Goal: Information Seeking & Learning: Learn about a topic

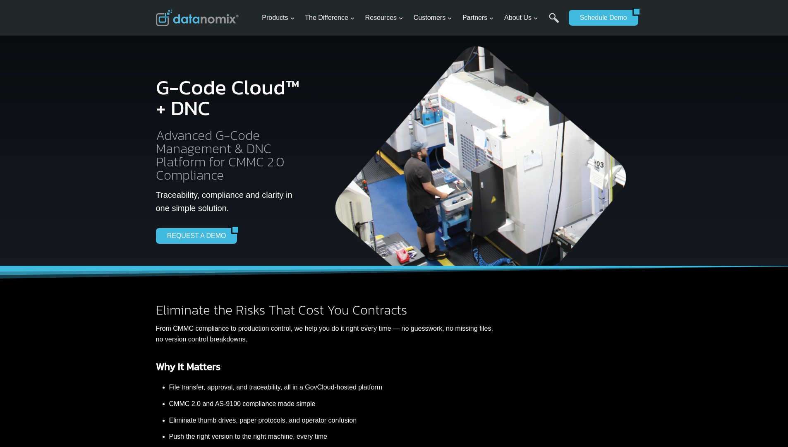
scroll to position [346, 0]
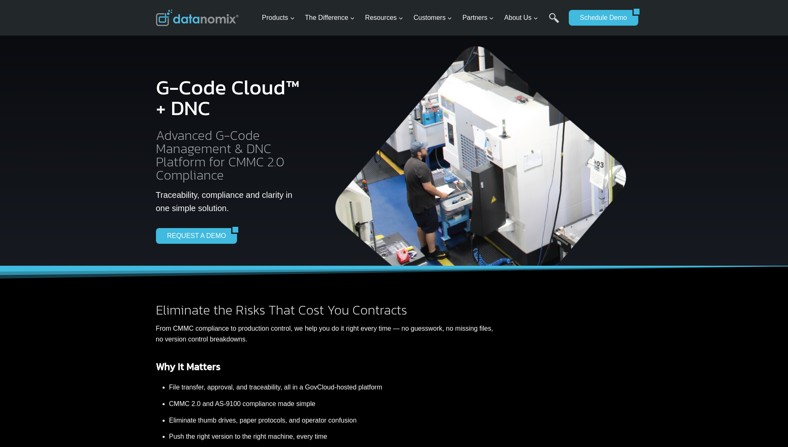
scroll to position [1460, 0]
